Goal: Task Accomplishment & Management: Manage account settings

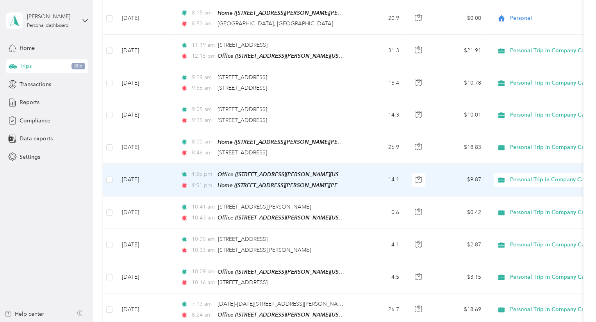
scroll to position [1756, 0]
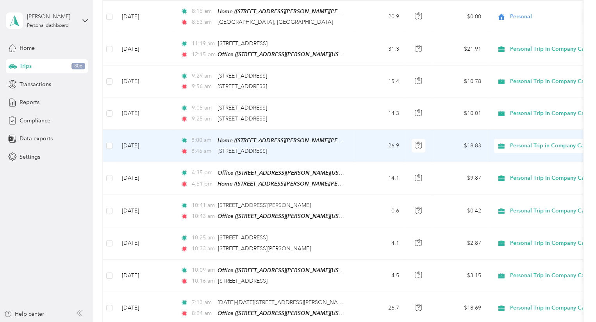
click at [534, 142] on span "Personal Trip in Company Car" at bounding box center [548, 146] width 76 height 9
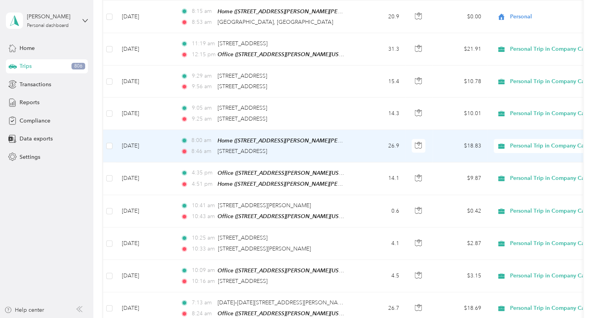
click at [523, 150] on span "Personal" at bounding box center [556, 148] width 86 height 8
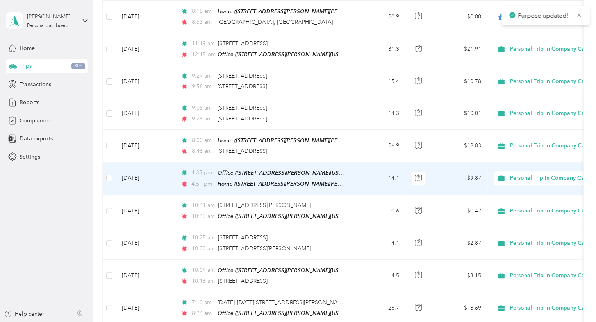
click at [536, 174] on span "Personal Trip in Company Car" at bounding box center [548, 178] width 76 height 9
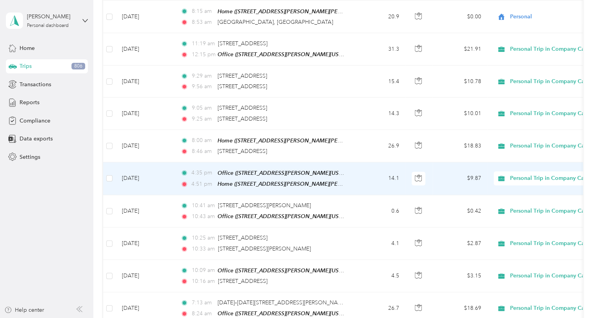
click at [526, 180] on span "Personal" at bounding box center [556, 180] width 86 height 8
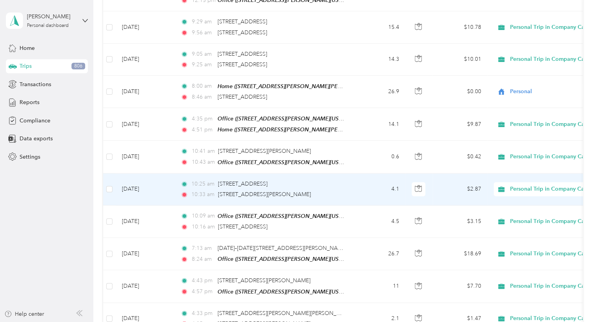
scroll to position [1991, 0]
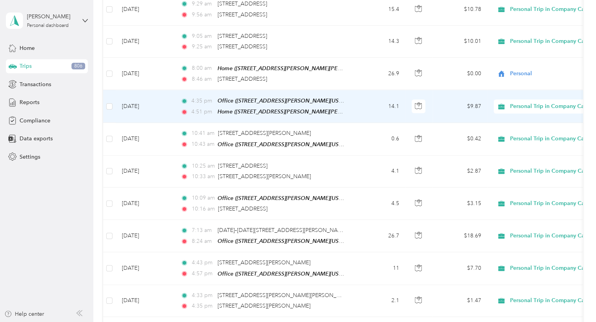
click at [526, 102] on span "Personal Trip in Company Car" at bounding box center [548, 106] width 76 height 9
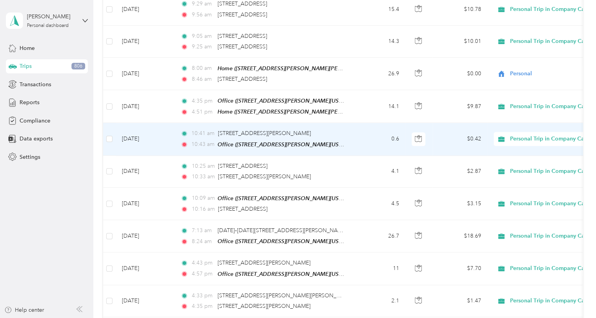
click at [519, 103] on span "Personal" at bounding box center [556, 106] width 86 height 8
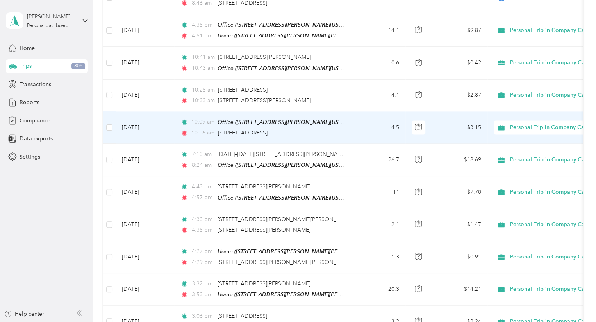
scroll to position [2069, 0]
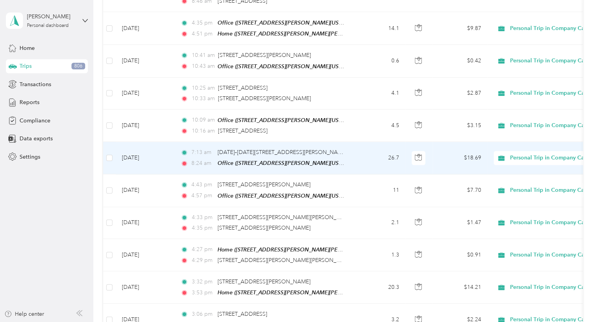
click at [529, 154] on span "Personal Trip in Company Car" at bounding box center [548, 158] width 76 height 9
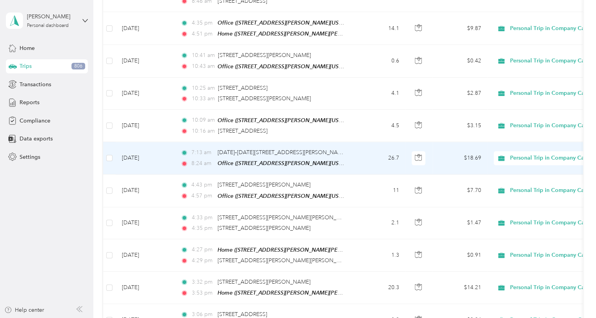
click at [513, 157] on span "Personal" at bounding box center [556, 156] width 86 height 8
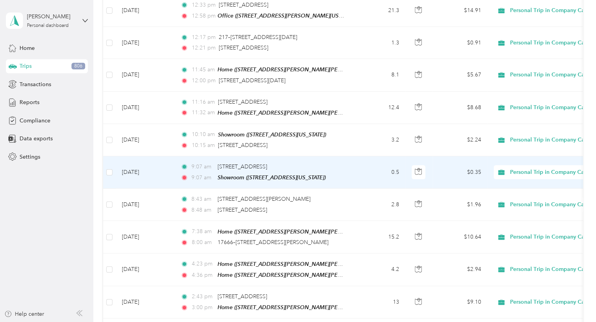
scroll to position [2459, 0]
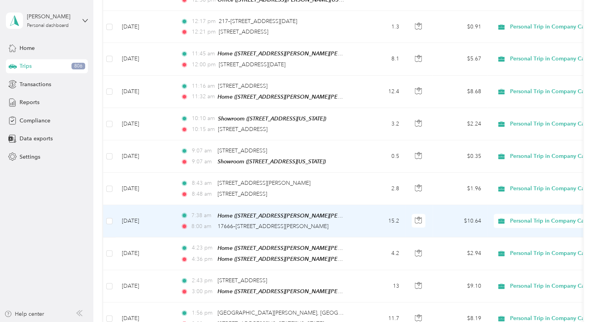
click at [540, 217] on span "Personal Trip in Company Car" at bounding box center [548, 221] width 76 height 9
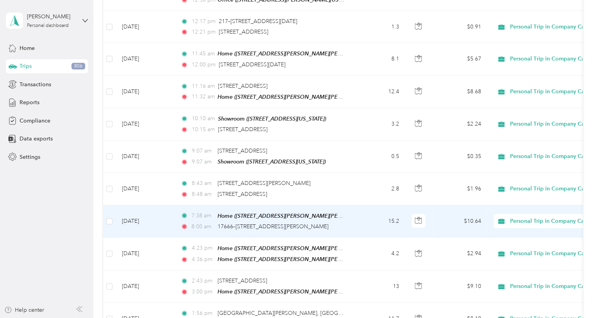
click at [516, 213] on span "Personal" at bounding box center [556, 214] width 86 height 8
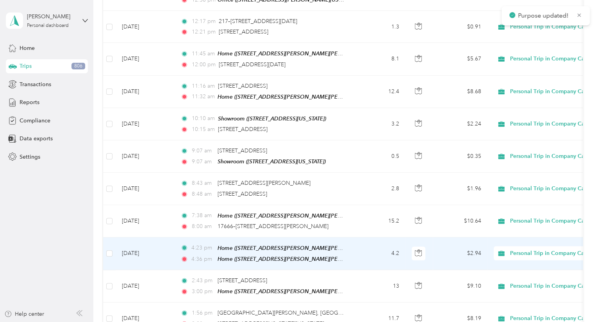
drag, startPoint x: 537, startPoint y: 219, endPoint x: 534, endPoint y: 222, distance: 4.5
click at [536, 249] on span "Personal Trip in Company Car" at bounding box center [548, 253] width 76 height 9
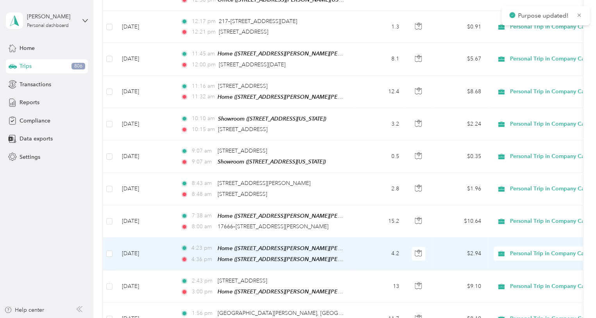
drag, startPoint x: 529, startPoint y: 247, endPoint x: 525, endPoint y: 248, distance: 4.7
click at [529, 247] on span "Personal" at bounding box center [556, 246] width 86 height 8
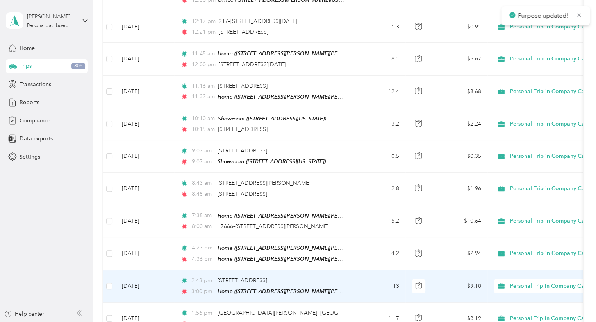
click at [525, 282] on span "Personal Trip in Company Car" at bounding box center [548, 286] width 76 height 9
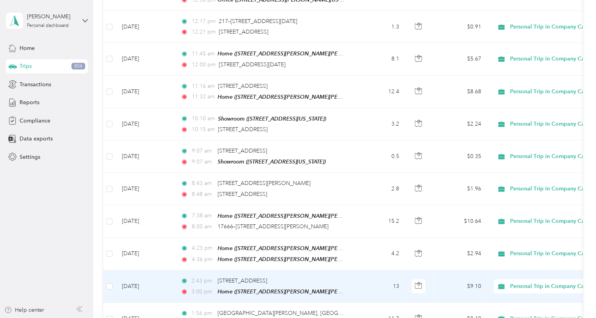
click at [521, 279] on span "Personal" at bounding box center [556, 278] width 86 height 8
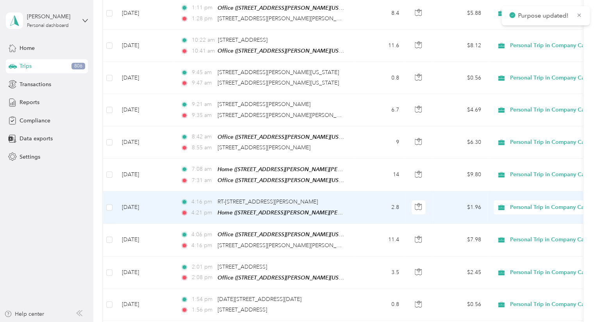
scroll to position [2810, 0]
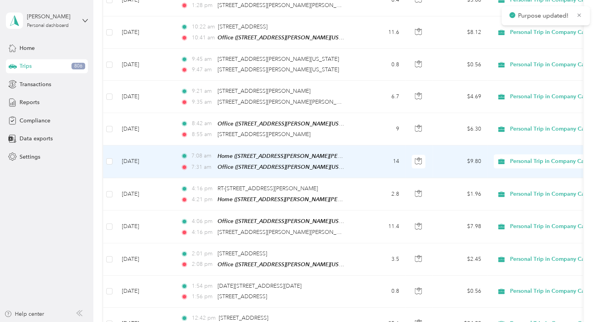
click at [539, 157] on span "Personal Trip in Company Car" at bounding box center [548, 161] width 76 height 9
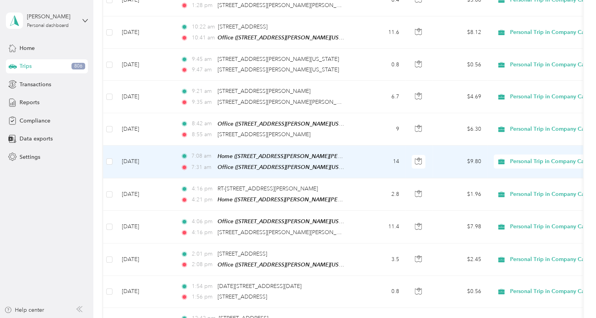
click at [523, 153] on span "Personal" at bounding box center [556, 151] width 86 height 8
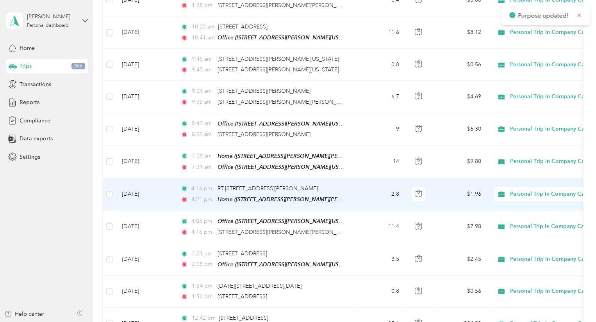
click at [521, 190] on span "Personal Trip in Company Car" at bounding box center [548, 194] width 76 height 9
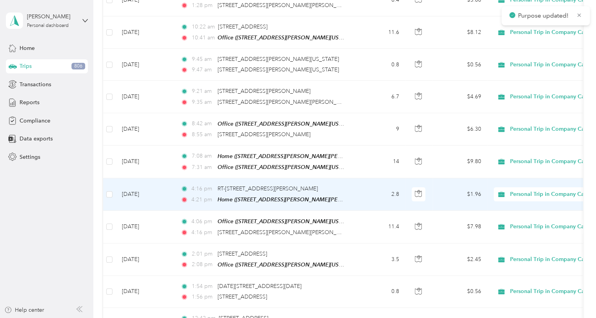
click at [529, 185] on span "Personal" at bounding box center [556, 183] width 86 height 8
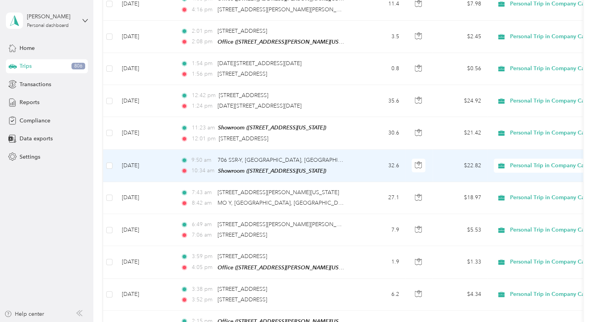
scroll to position [3084, 0]
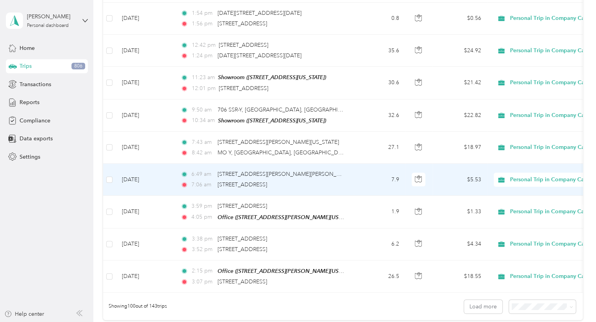
click at [523, 176] on span "Personal Trip in Company Car" at bounding box center [548, 180] width 76 height 9
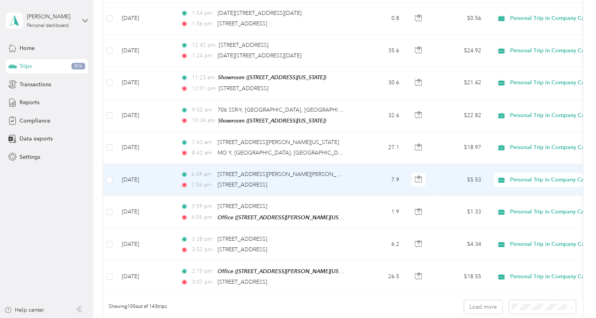
click at [527, 168] on span "Personal" at bounding box center [556, 166] width 86 height 8
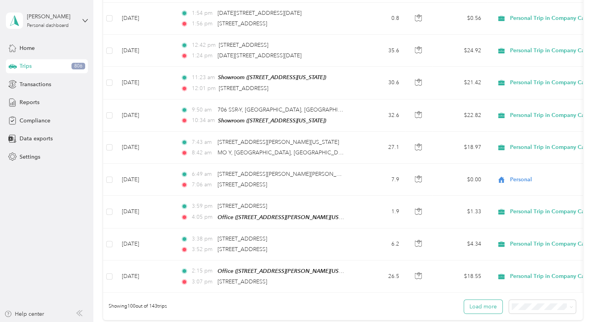
click at [479, 300] on button "Load more" at bounding box center [483, 307] width 38 height 14
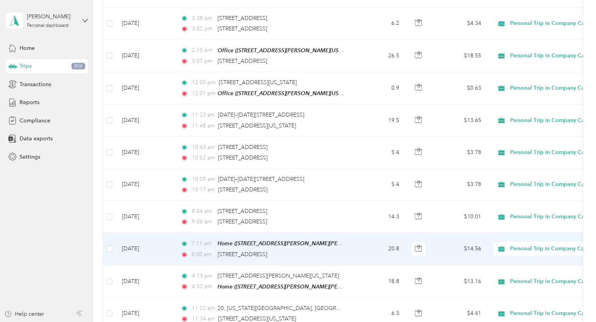
scroll to position [3318, 0]
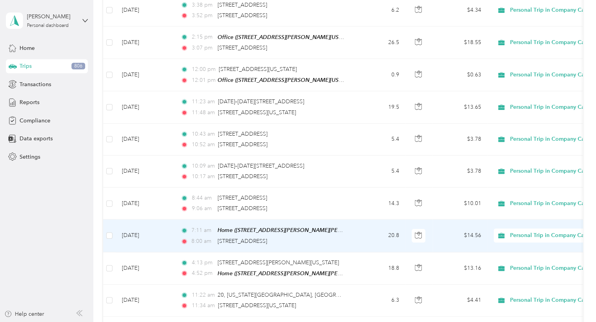
click at [557, 231] on span "Personal Trip in Company Car" at bounding box center [548, 235] width 76 height 9
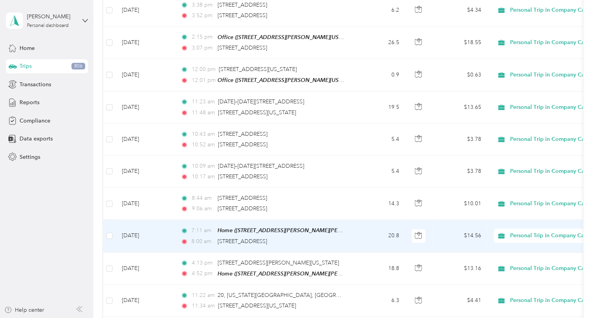
click at [525, 221] on span "Personal" at bounding box center [556, 220] width 86 height 8
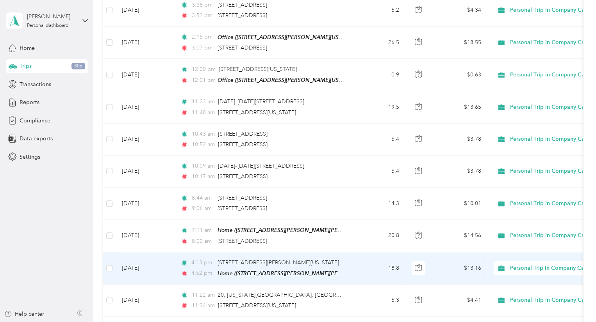
click at [525, 264] on span "Personal Trip in Company Car" at bounding box center [548, 268] width 76 height 9
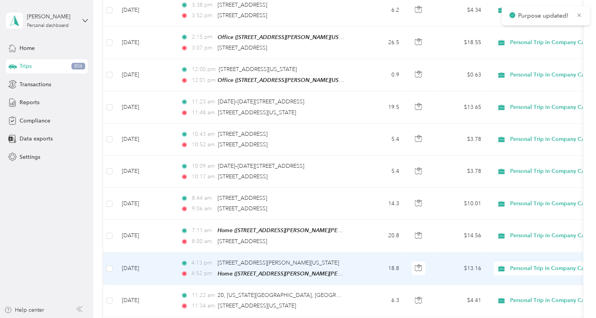
click at [526, 253] on span "Personal" at bounding box center [556, 252] width 86 height 8
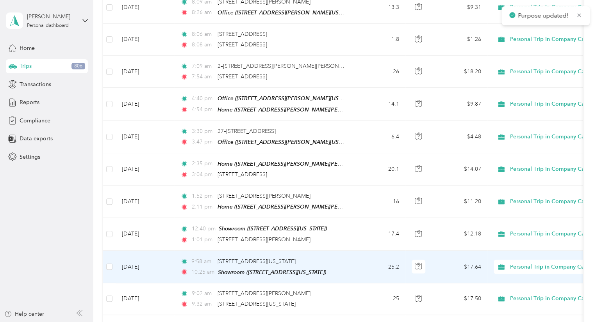
scroll to position [3630, 0]
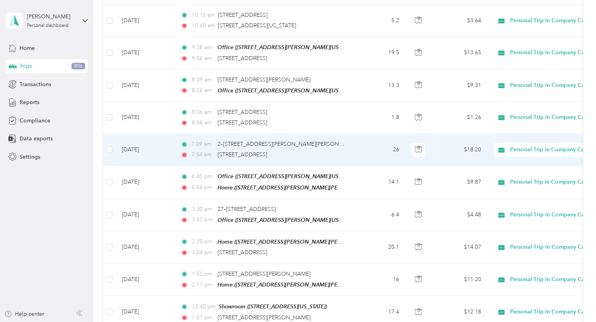
click at [523, 146] on span "Personal Trip in Company Car" at bounding box center [548, 150] width 76 height 9
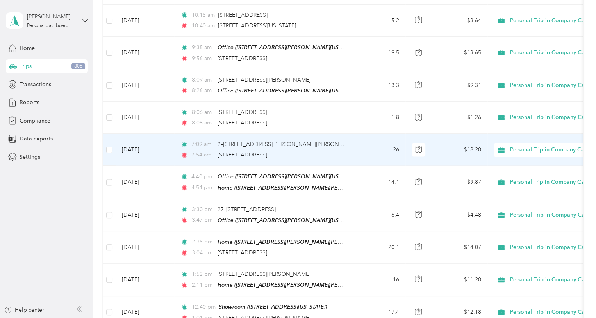
click at [512, 133] on span "Personal" at bounding box center [549, 132] width 100 height 8
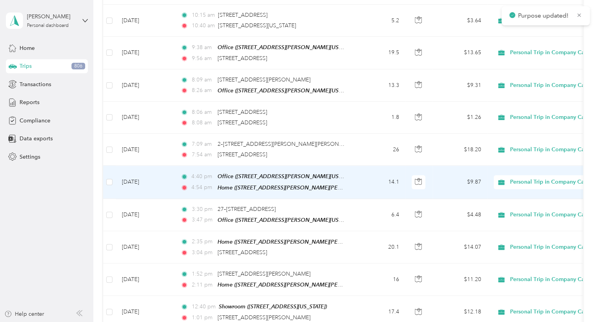
click at [529, 178] on span "Personal Trip in Company Car" at bounding box center [548, 182] width 76 height 9
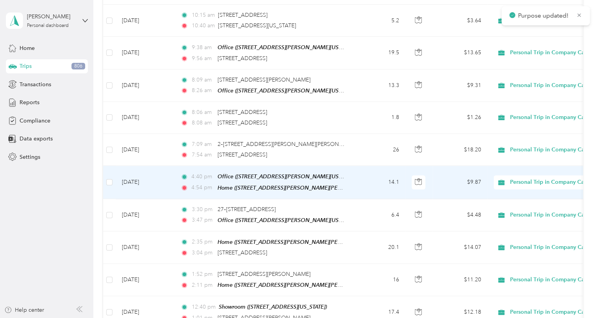
click at [530, 164] on span "Personal" at bounding box center [556, 164] width 86 height 8
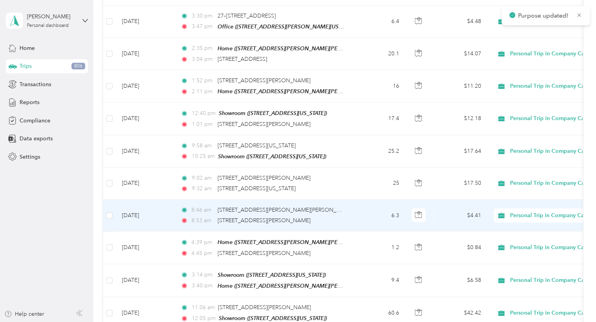
scroll to position [3903, 0]
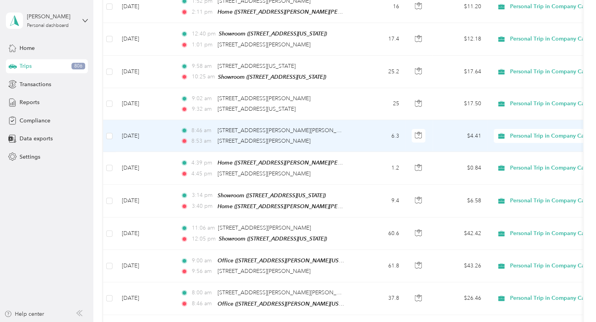
click at [523, 132] on span "Personal Trip in Company Car" at bounding box center [548, 136] width 76 height 9
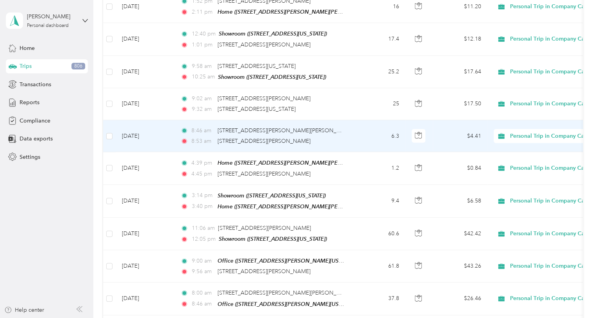
click at [521, 116] on span "Personal" at bounding box center [556, 115] width 86 height 8
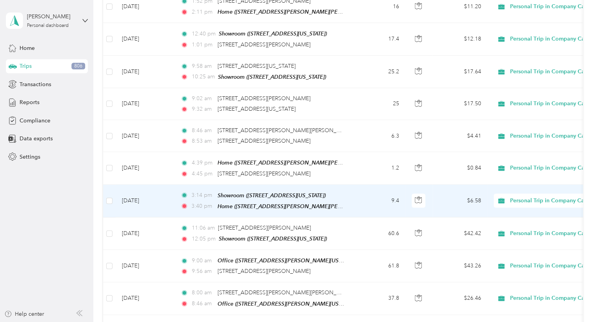
click at [532, 194] on div "Personal Trip in Company Car" at bounding box center [541, 201] width 97 height 14
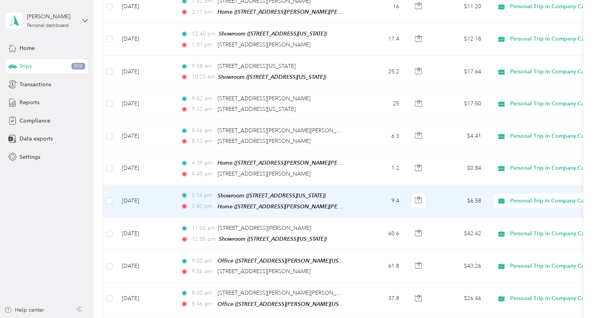
click at [534, 178] on span "Personal" at bounding box center [556, 179] width 86 height 8
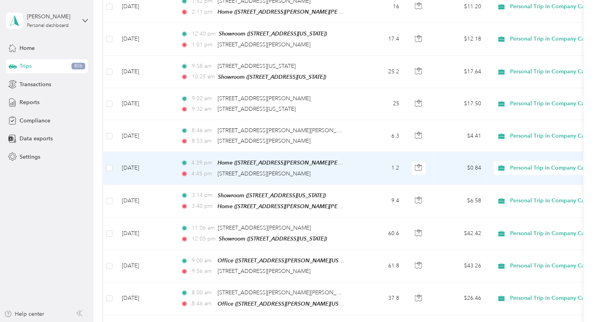
click at [529, 164] on span "Personal Trip in Company Car" at bounding box center [548, 168] width 76 height 9
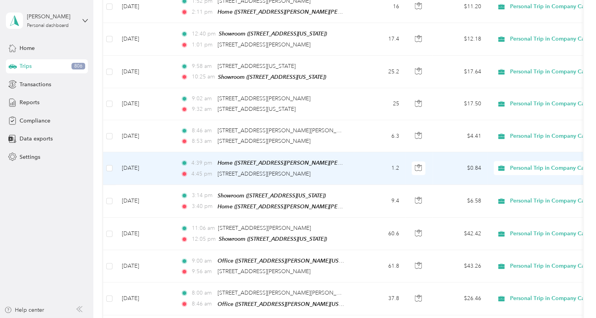
click at [534, 147] on span "Personal" at bounding box center [556, 147] width 86 height 8
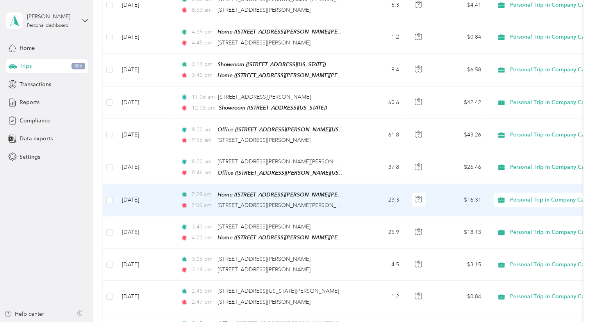
scroll to position [4059, 0]
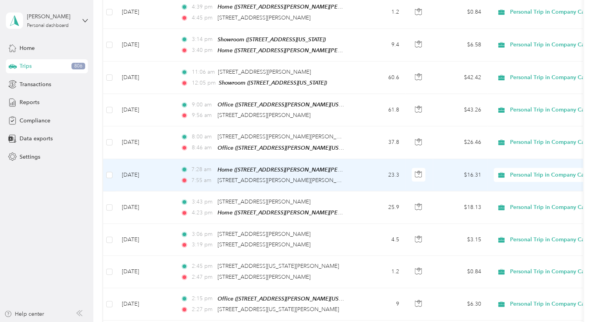
click at [524, 171] on span "Personal Trip in Company Car" at bounding box center [548, 175] width 76 height 9
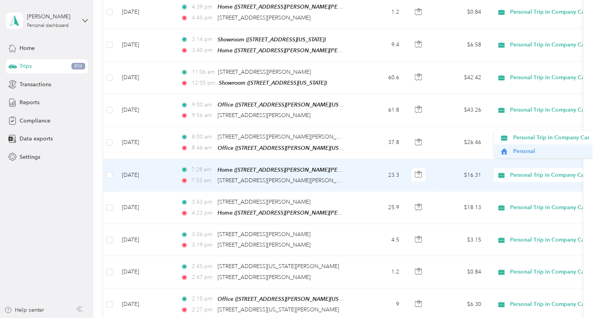
click at [514, 152] on span "Personal" at bounding box center [556, 151] width 86 height 8
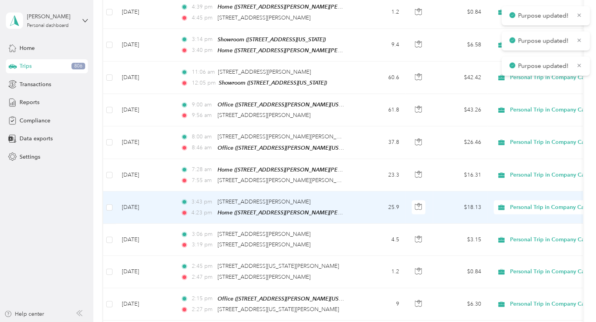
click at [529, 203] on span "Personal Trip in Company Car" at bounding box center [548, 207] width 76 height 9
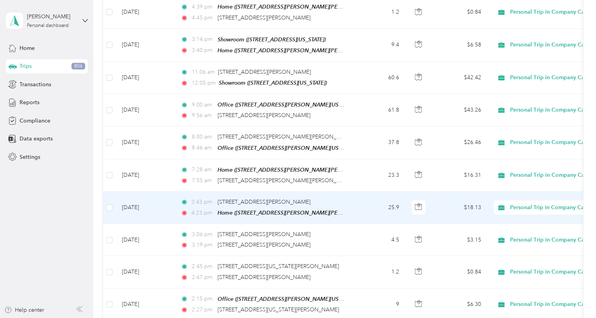
click at [529, 183] on span "Personal" at bounding box center [556, 182] width 86 height 8
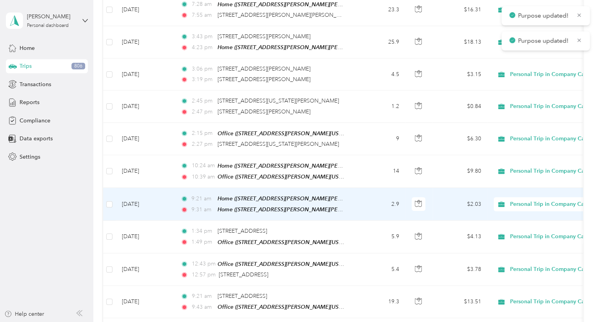
scroll to position [4255, 0]
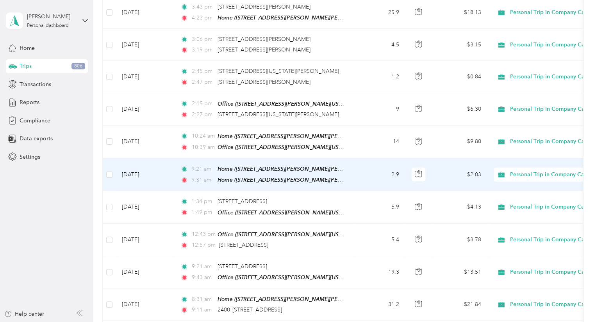
click at [534, 171] on span "Personal Trip in Company Car" at bounding box center [548, 175] width 76 height 9
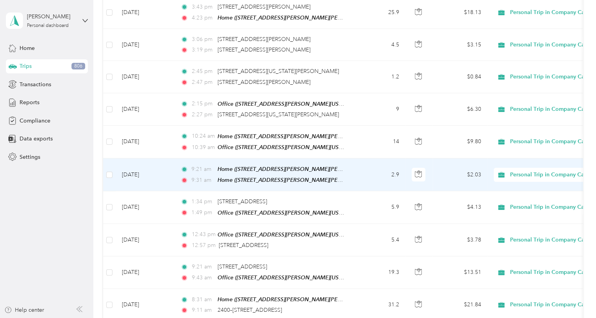
click at [532, 151] on li "Personal" at bounding box center [548, 149] width 110 height 14
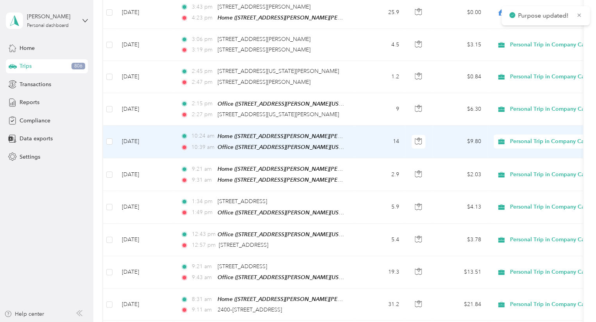
click at [522, 137] on span "Personal Trip in Company Car" at bounding box center [548, 141] width 76 height 9
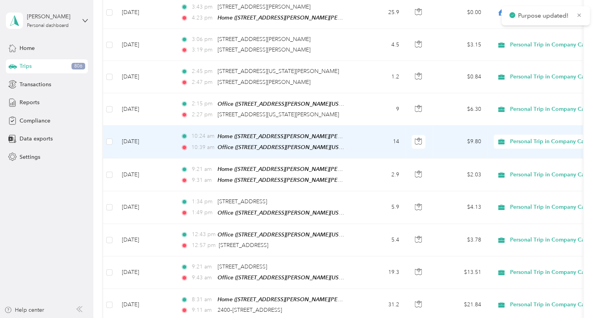
click at [541, 119] on li "Personal" at bounding box center [548, 116] width 110 height 14
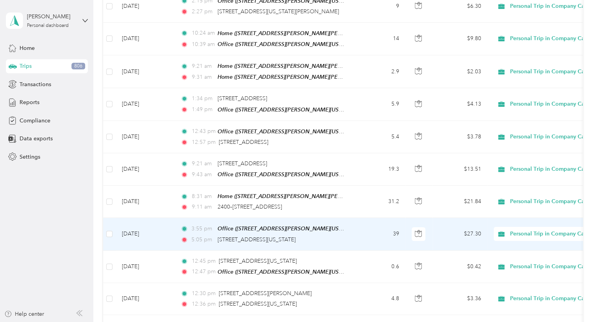
scroll to position [4372, 0]
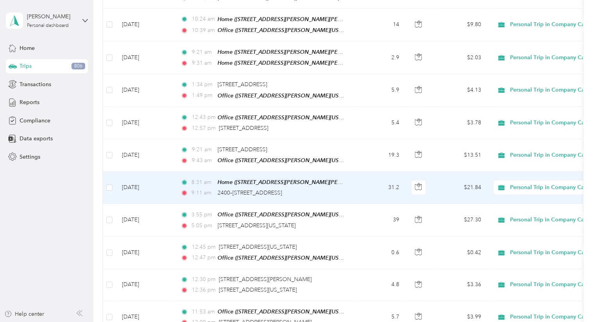
click at [539, 183] on span "Personal Trip in Company Car" at bounding box center [548, 187] width 76 height 9
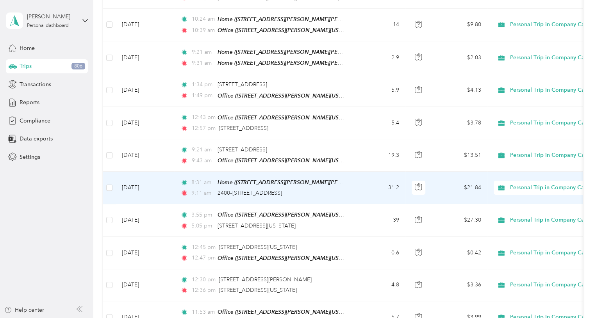
click at [536, 159] on span "Personal" at bounding box center [556, 159] width 86 height 8
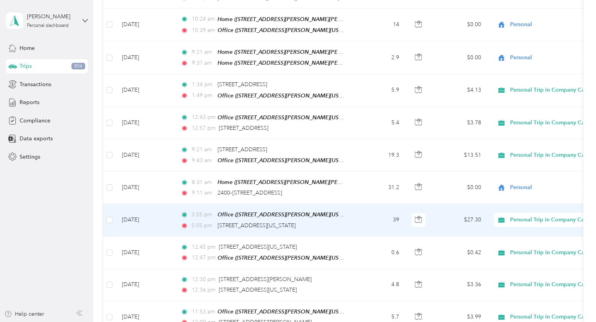
click at [517, 216] on span "Personal Trip in Company Car" at bounding box center [548, 220] width 76 height 9
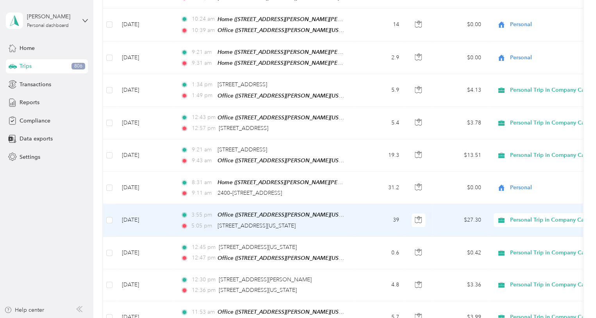
click at [517, 194] on span "Personal" at bounding box center [556, 191] width 86 height 8
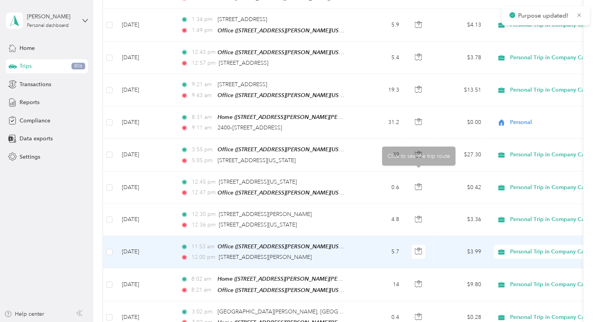
scroll to position [4450, 0]
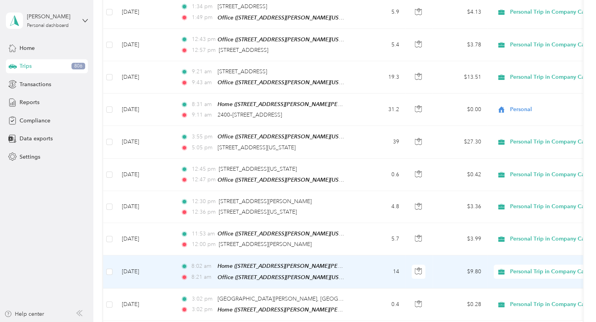
click at [524, 268] on span "Personal Trip in Company Car" at bounding box center [548, 272] width 76 height 9
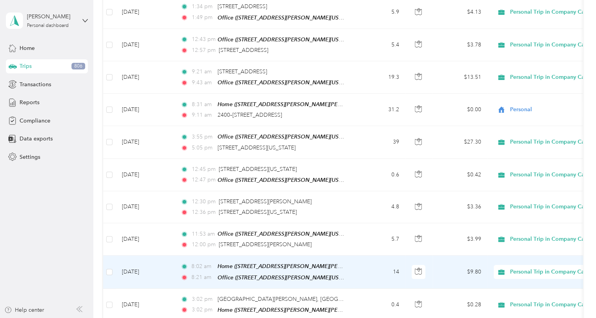
click at [527, 241] on span "Personal" at bounding box center [556, 241] width 86 height 8
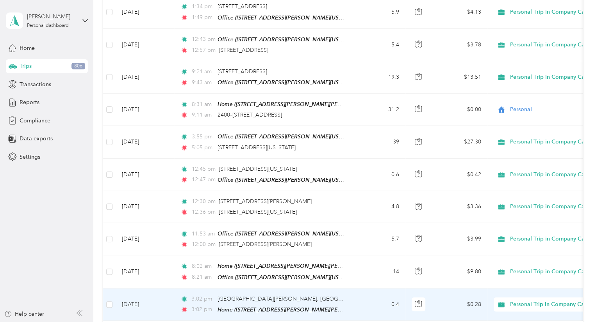
click at [523, 301] on span "Personal Trip in Company Car" at bounding box center [548, 305] width 76 height 9
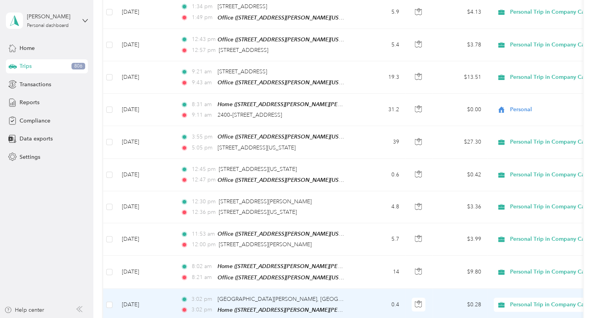
click at [519, 274] on span "Personal" at bounding box center [556, 273] width 86 height 8
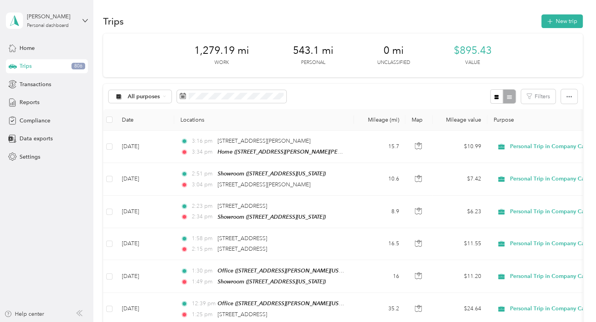
scroll to position [0, 0]
click at [23, 99] on span "Reports" at bounding box center [30, 102] width 20 height 8
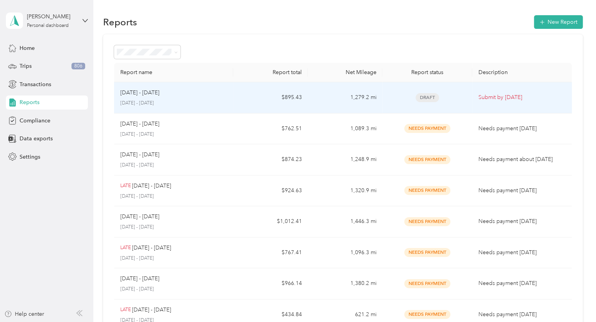
click at [467, 100] on td "Draft" at bounding box center [426, 97] width 89 height 31
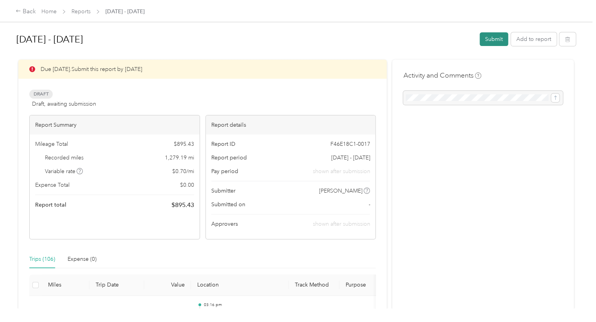
click at [492, 41] on button "Submit" at bounding box center [493, 39] width 28 height 14
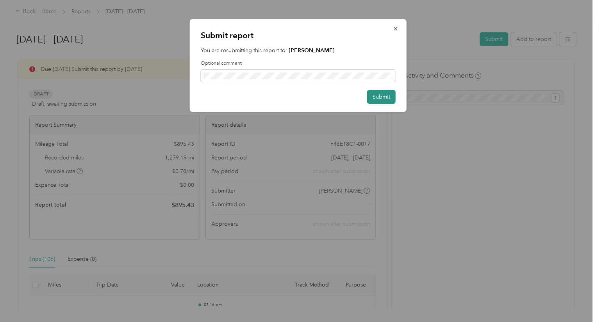
click at [381, 97] on button "Submit" at bounding box center [381, 97] width 28 height 14
